Goal: Task Accomplishment & Management: Complete application form

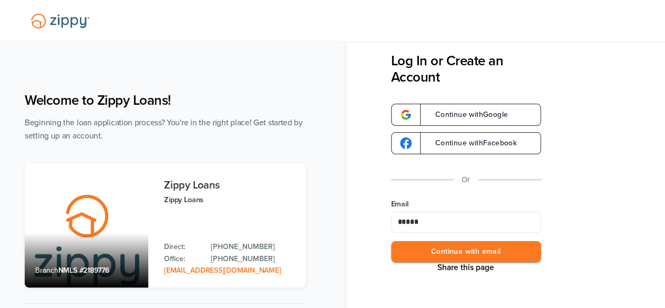
type input "**********"
click at [432, 243] on button "Continue with email" at bounding box center [466, 252] width 150 height 22
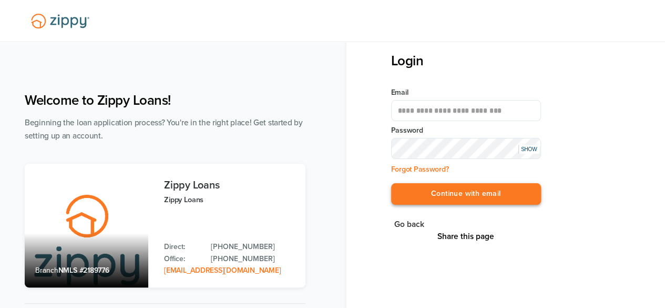
click at [445, 202] on button "Continue with email" at bounding box center [466, 194] width 150 height 22
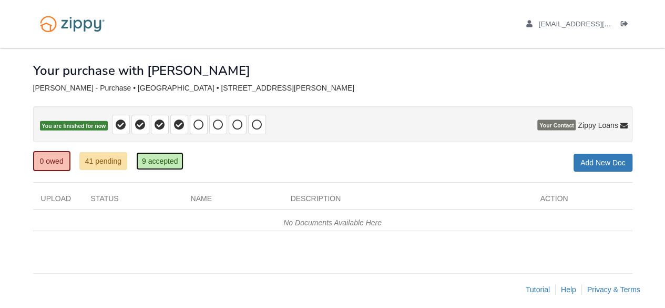
click at [167, 165] on link "9 accepted" at bounding box center [160, 161] width 48 height 18
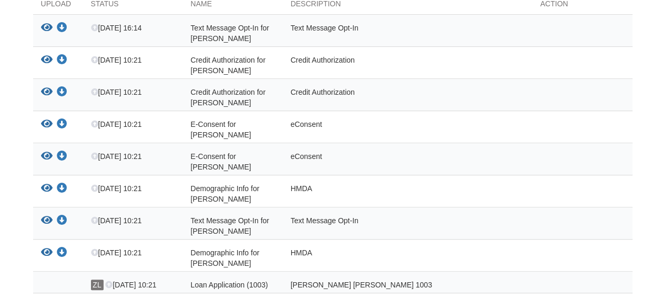
scroll to position [238, 0]
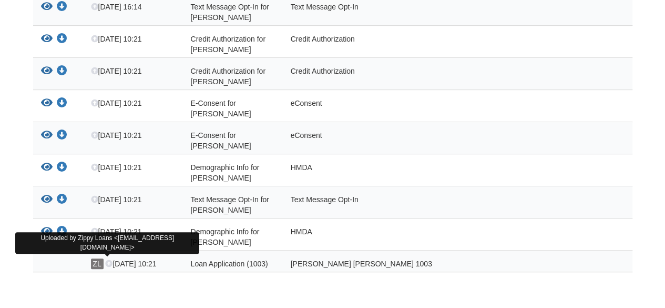
click at [96, 258] on span "ZL" at bounding box center [97, 263] width 13 height 11
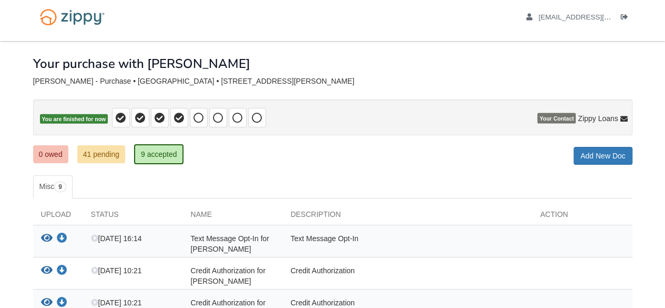
scroll to position [0, 0]
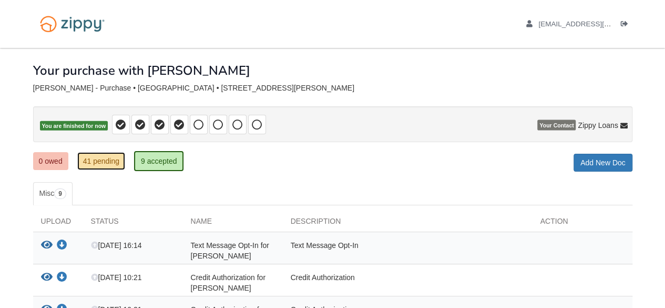
click at [103, 157] on link "41 pending" at bounding box center [101, 161] width 48 height 18
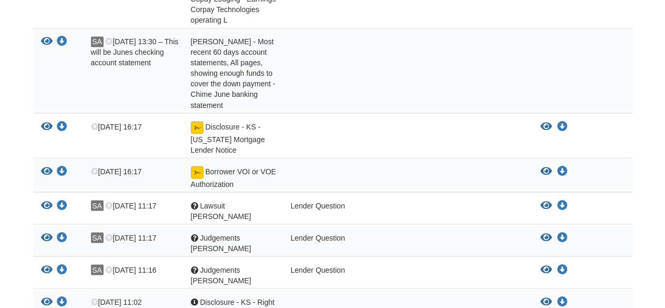
scroll to position [904, 0]
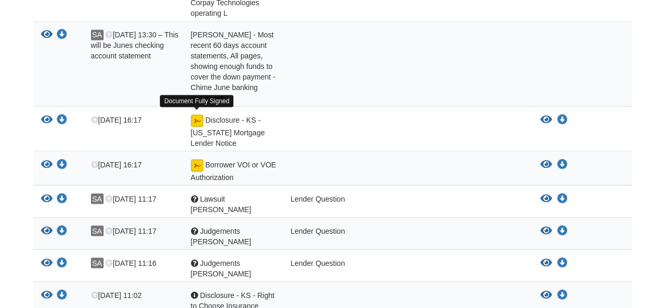
click at [198, 114] on img at bounding box center [197, 120] width 13 height 13
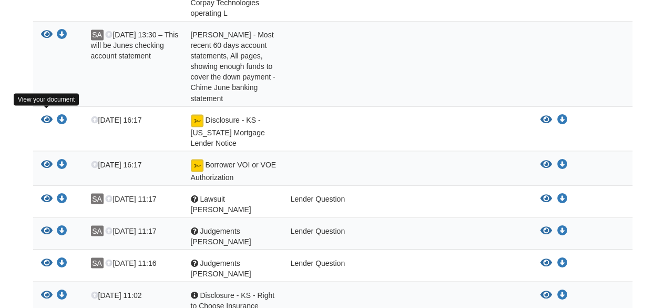
click at [43, 118] on icon "View Disclosure - KS - Kansas Mortgage Lender Notice" at bounding box center [47, 119] width 12 height 11
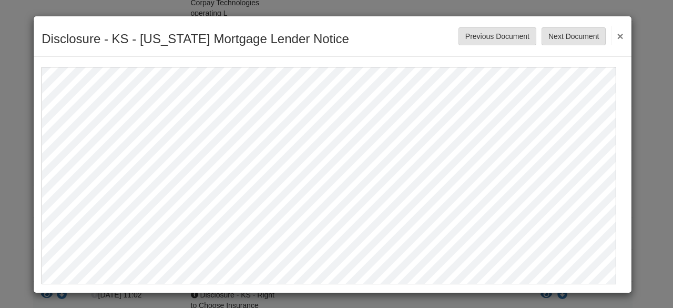
click at [613, 36] on button "×" at bounding box center [617, 35] width 12 height 19
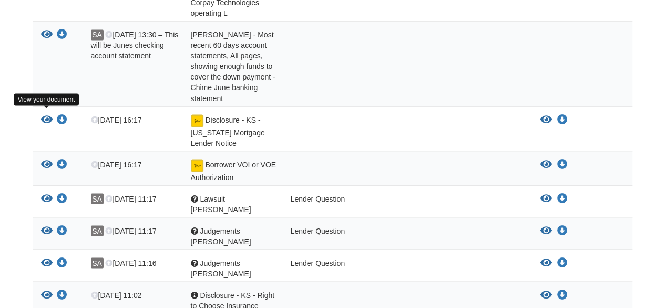
click at [44, 114] on icon "View Disclosure - KS - Kansas Mortgage Lender Notice" at bounding box center [47, 119] width 12 height 11
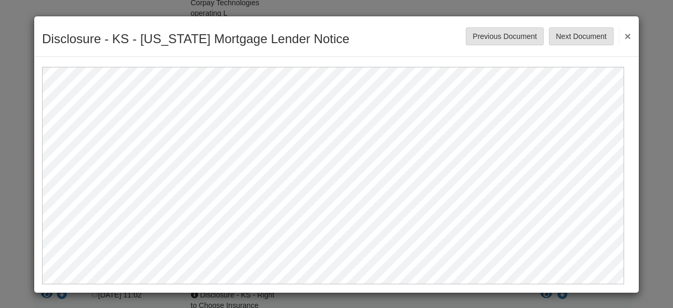
click at [622, 35] on button "×" at bounding box center [625, 35] width 12 height 19
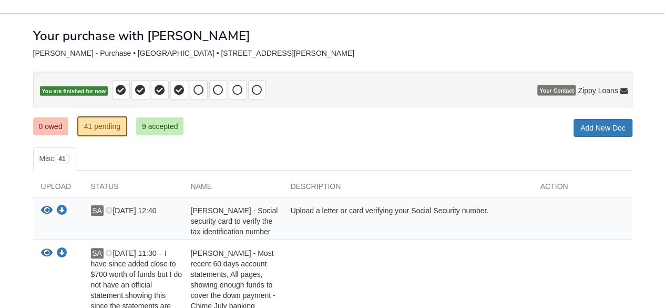
scroll to position [0, 0]
